Goal: Find contact information: Find contact information

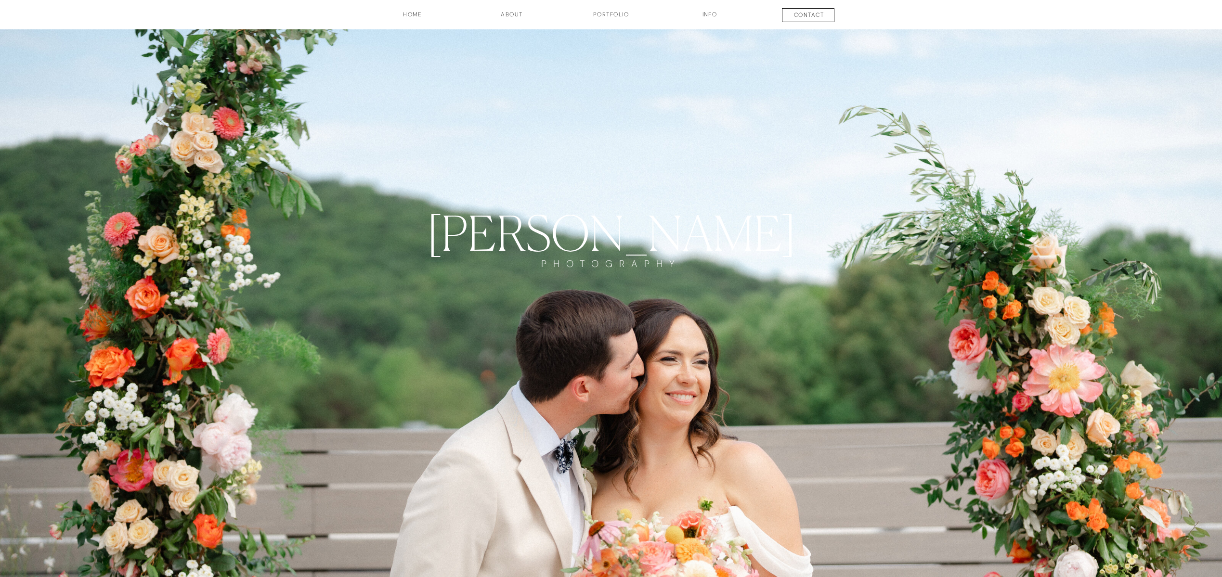
click at [711, 17] on h3 "INFO" at bounding box center [710, 18] width 48 height 16
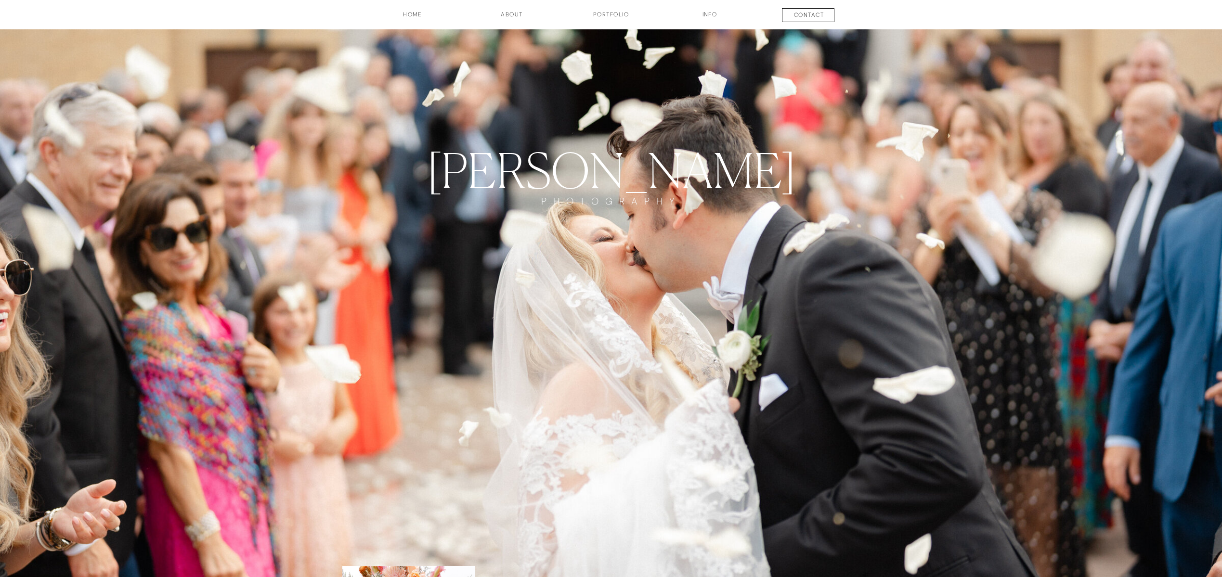
click at [819, 20] on h3 "contact" at bounding box center [808, 17] width 71 height 12
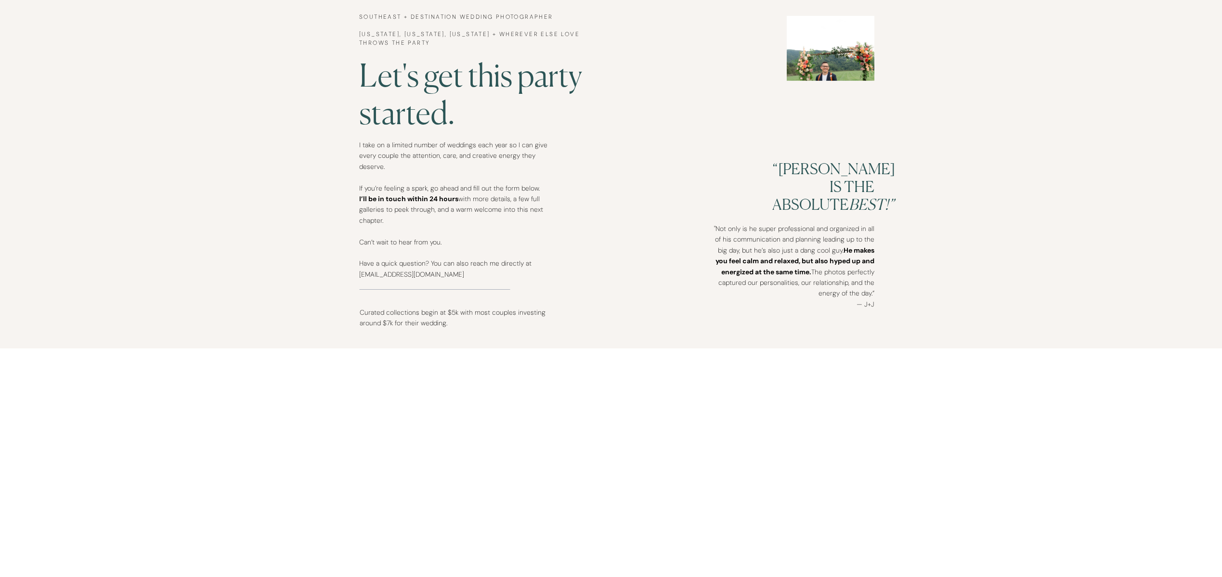
scroll to position [494, 0]
